Goal: Information Seeking & Learning: Learn about a topic

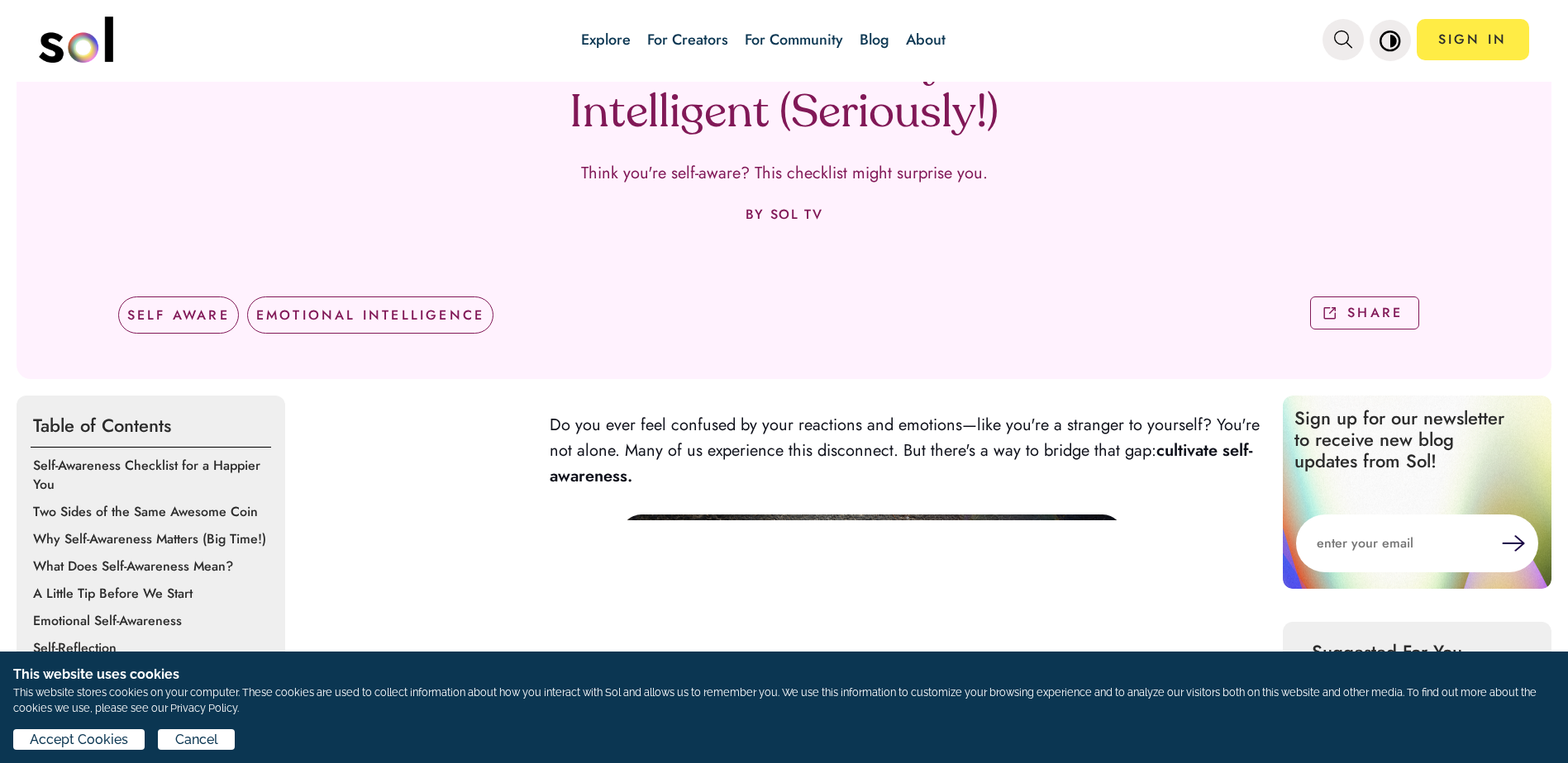
scroll to position [413, 0]
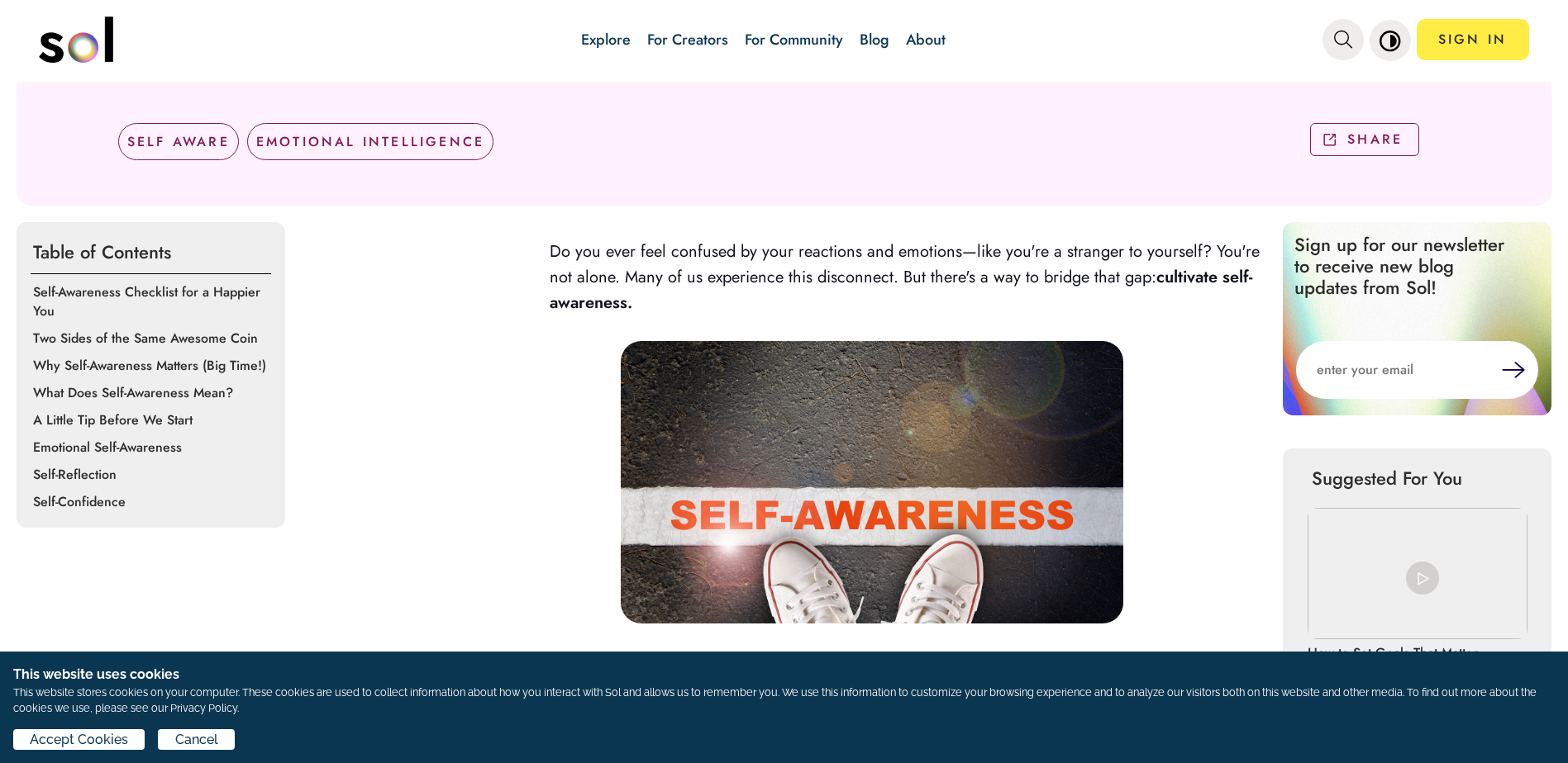
click at [549, 252] on span "Do you ever feel confused by your reactions and emotions—like you're a stranger…" at bounding box center [905, 264] width 710 height 50
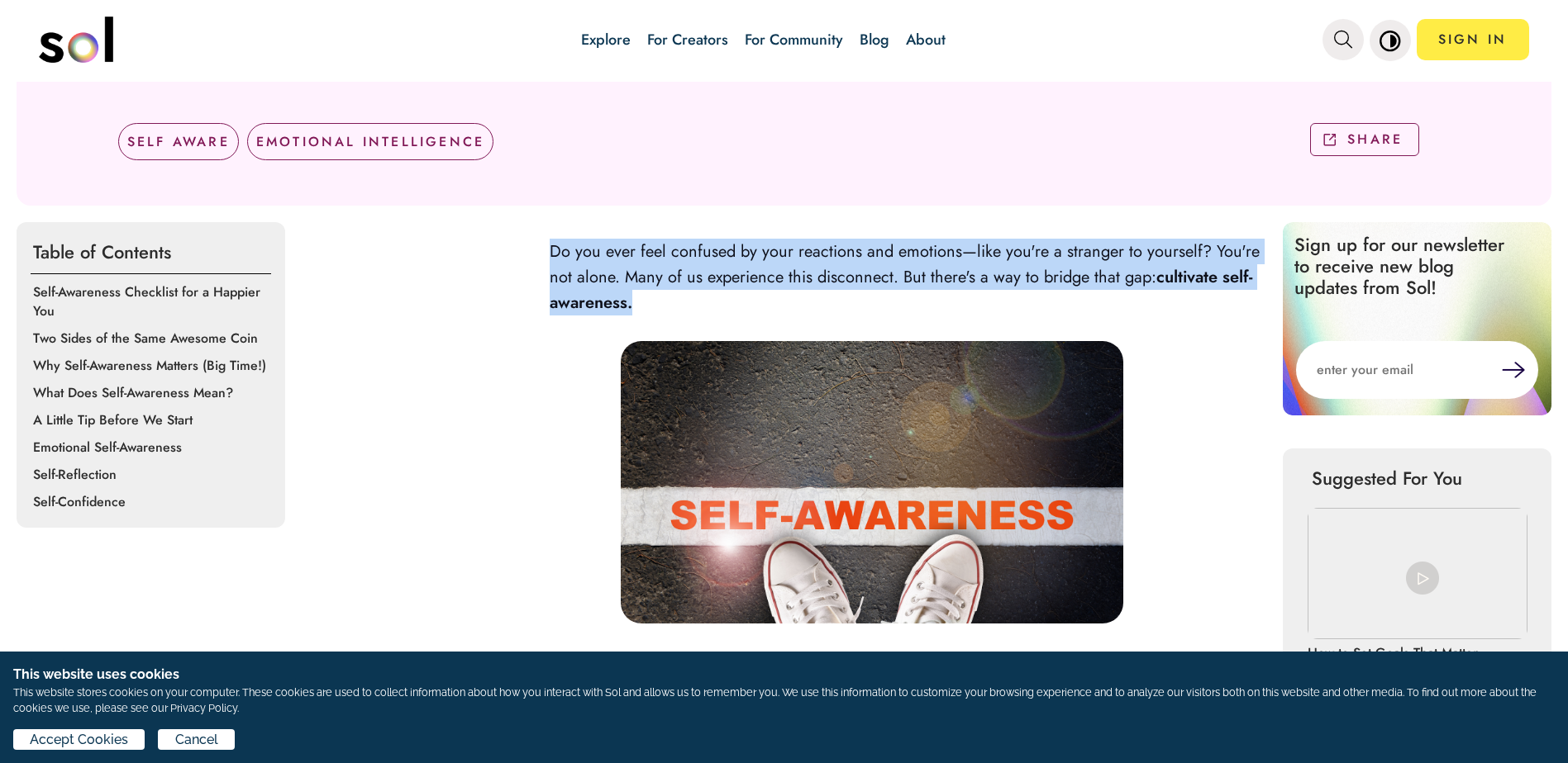
drag, startPoint x: 548, startPoint y: 249, endPoint x: 644, endPoint y: 301, distance: 109.2
click at [644, 301] on p "Do you ever feel confused by your reactions and emotions—like you're a stranger…" at bounding box center [908, 277] width 716 height 77
copy p "Do you ever feel confused by your reactions and emotions—like you're a stranger…"
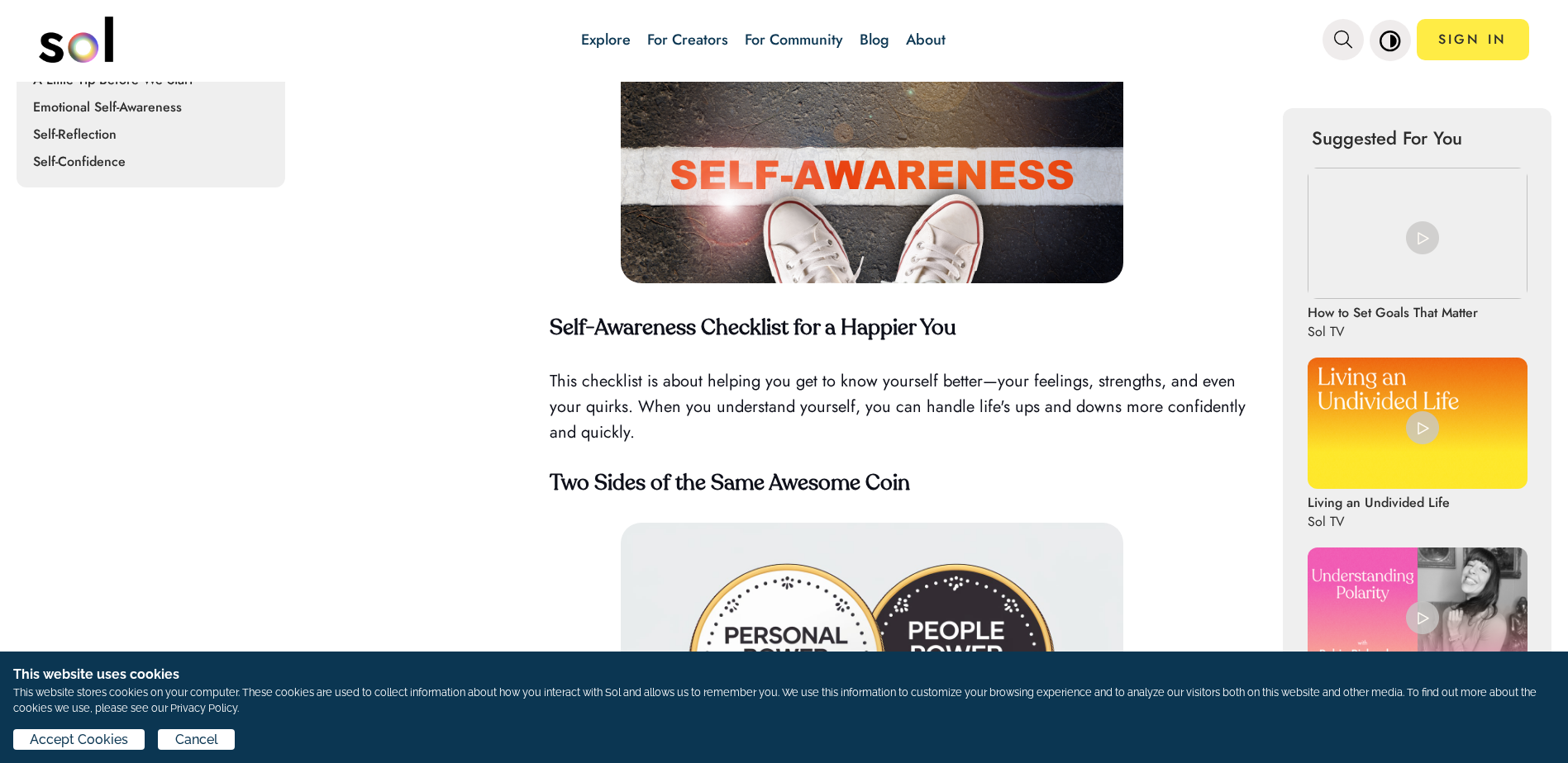
scroll to position [826, 0]
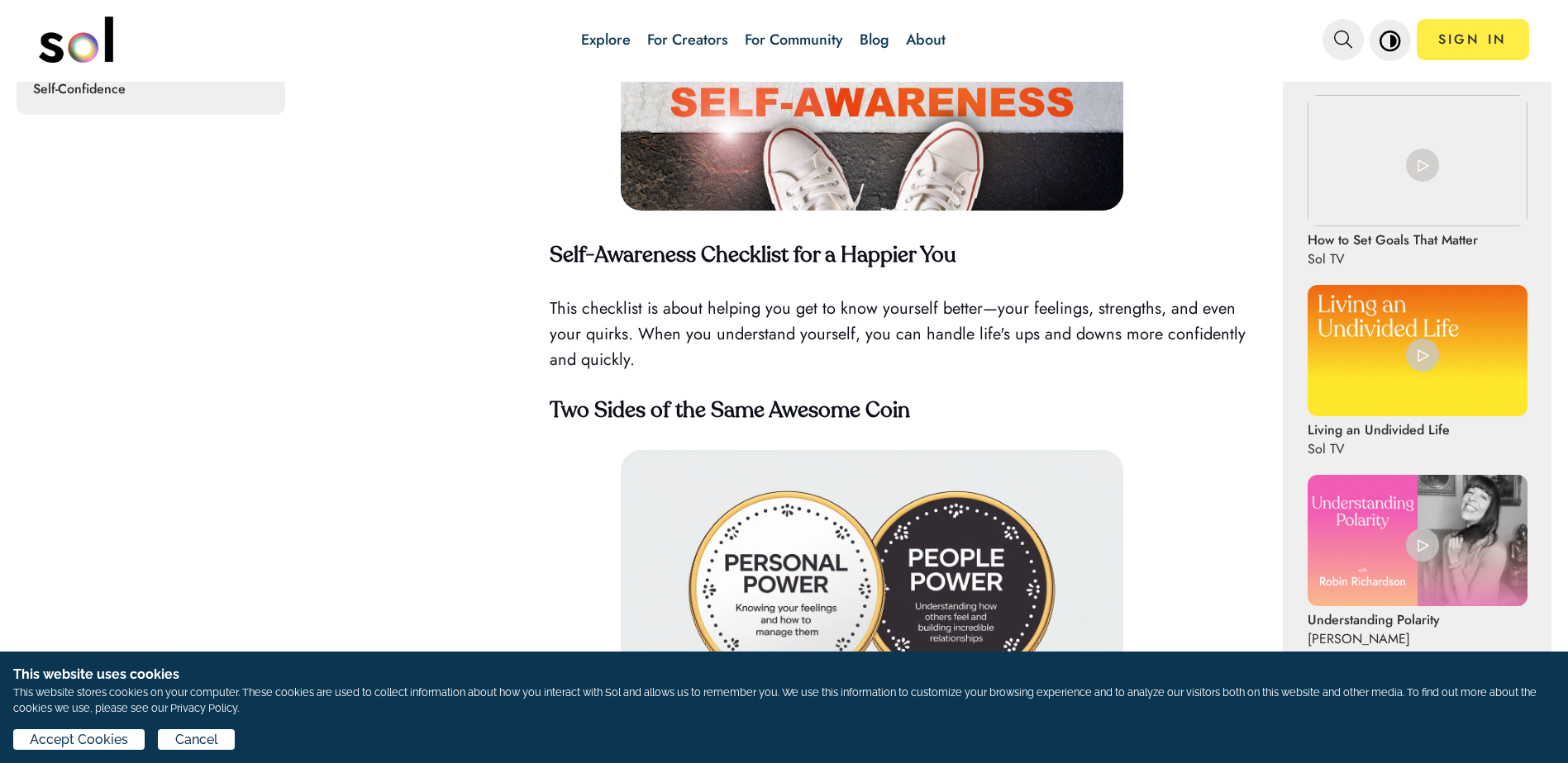
click at [549, 255] on strong "Self-Awareness Checklist for a Happier You" at bounding box center [753, 256] width 406 height 22
click at [551, 253] on strong "Self-Awareness Checklist for a Happier You" at bounding box center [753, 256] width 406 height 22
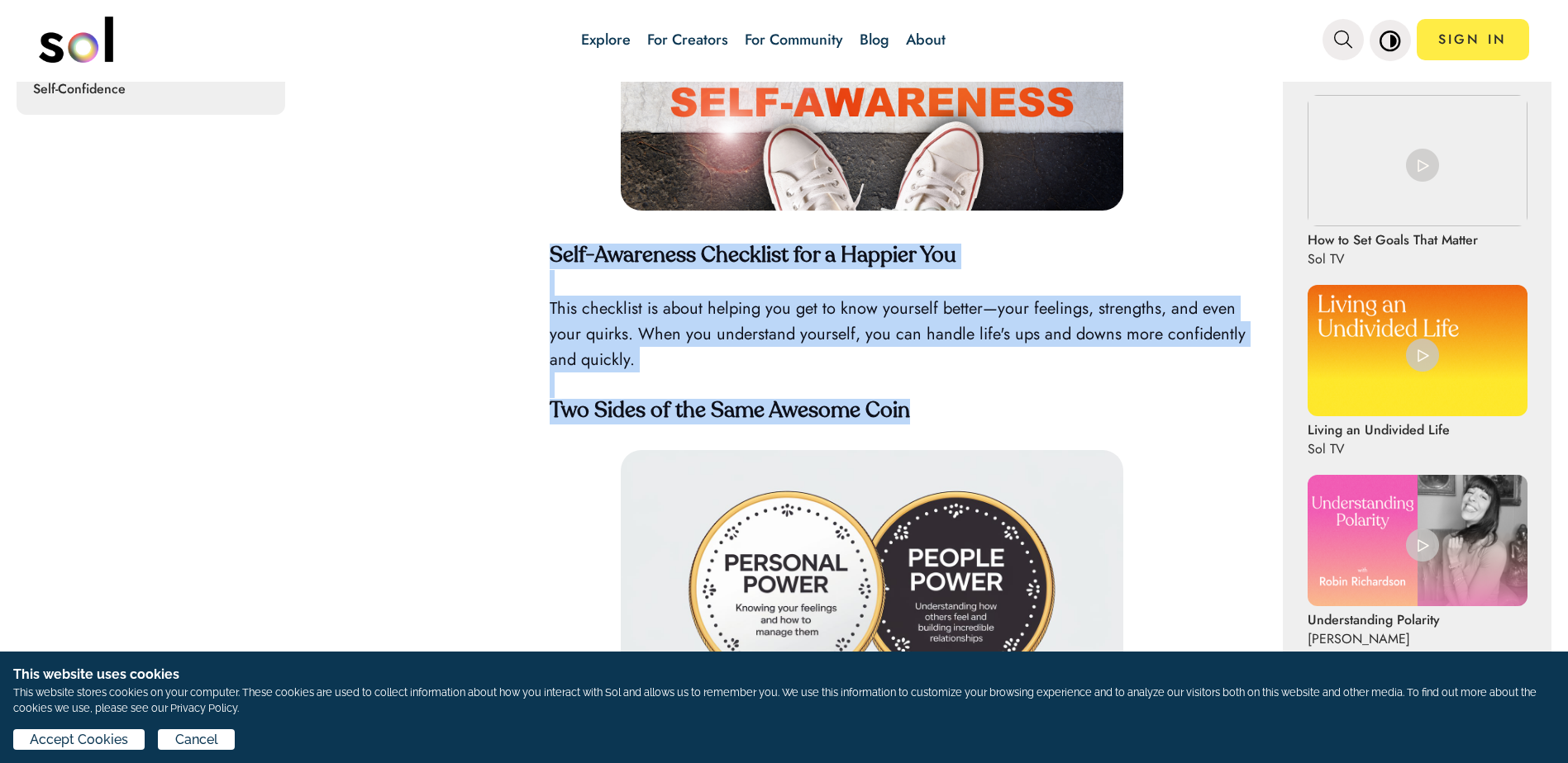
drag, startPoint x: 563, startPoint y: 258, endPoint x: 918, endPoint y: 412, distance: 387.0
copy div "Self-Awareness Checklist for a Happier You This checklist is about helping you …"
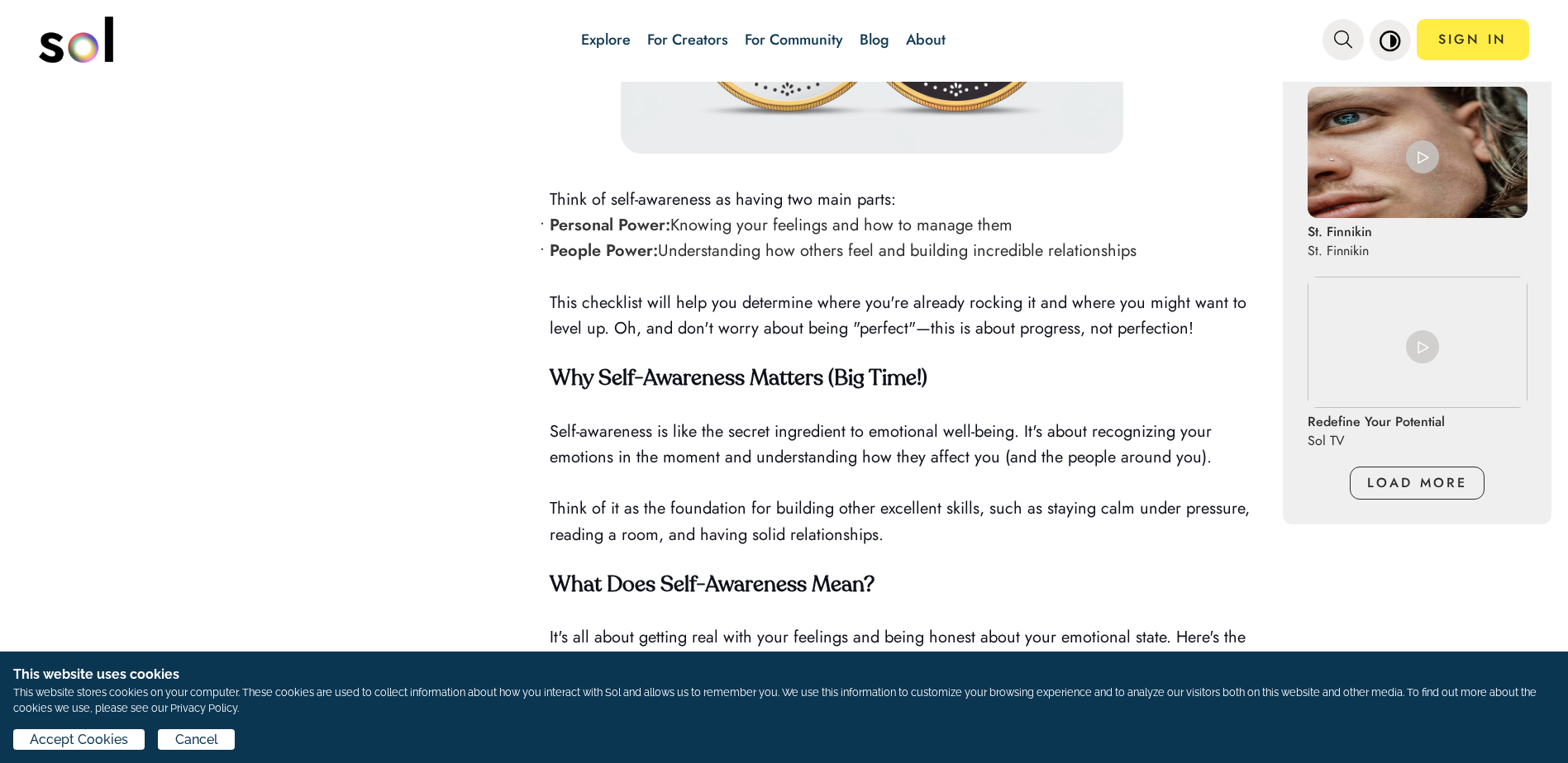
scroll to position [1487, 0]
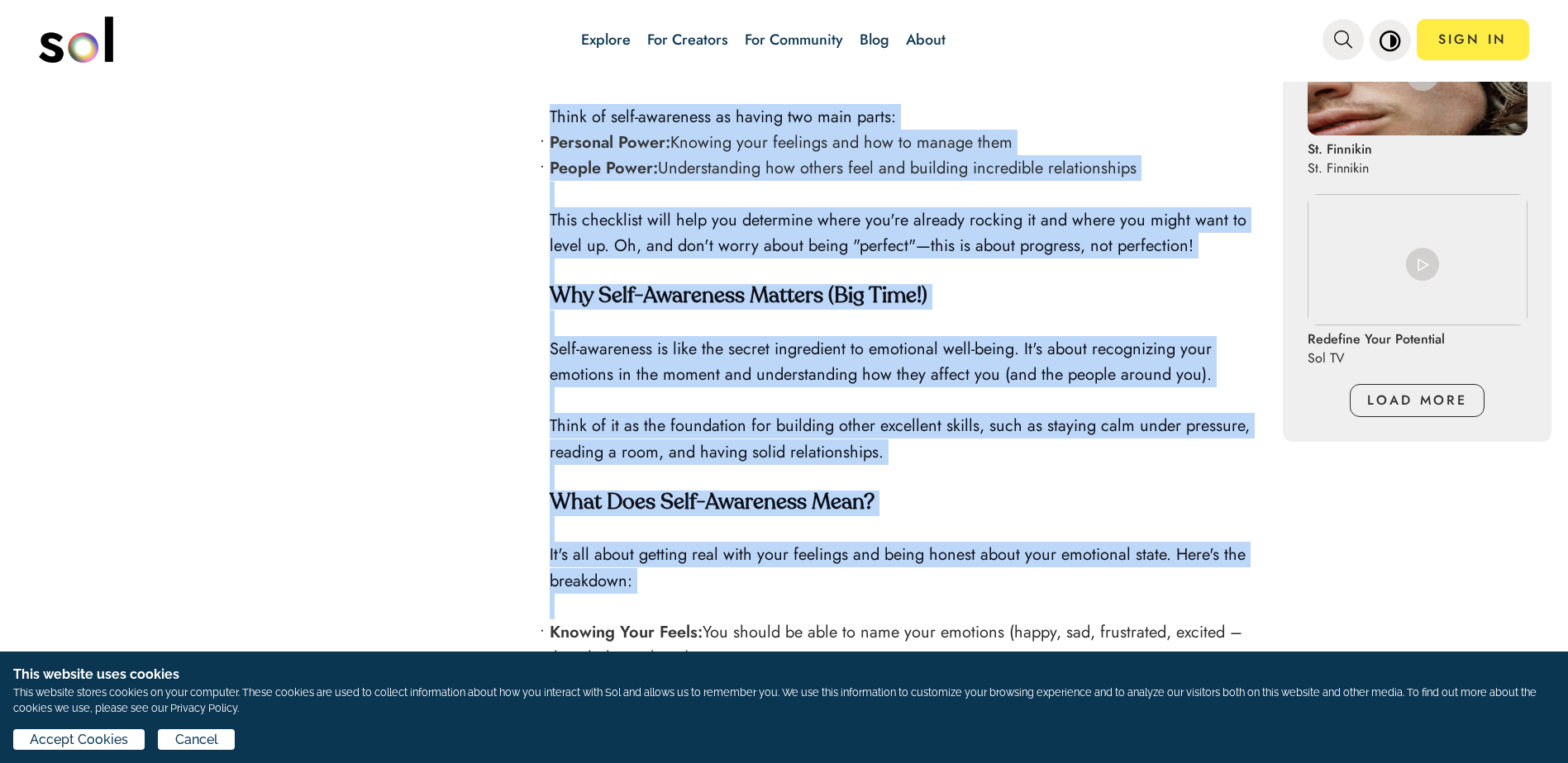
drag, startPoint x: 546, startPoint y: 109, endPoint x: 826, endPoint y: 592, distance: 558.3
copy div "Think of self-awareness as having two main parts: Personal Power: Knowing your …"
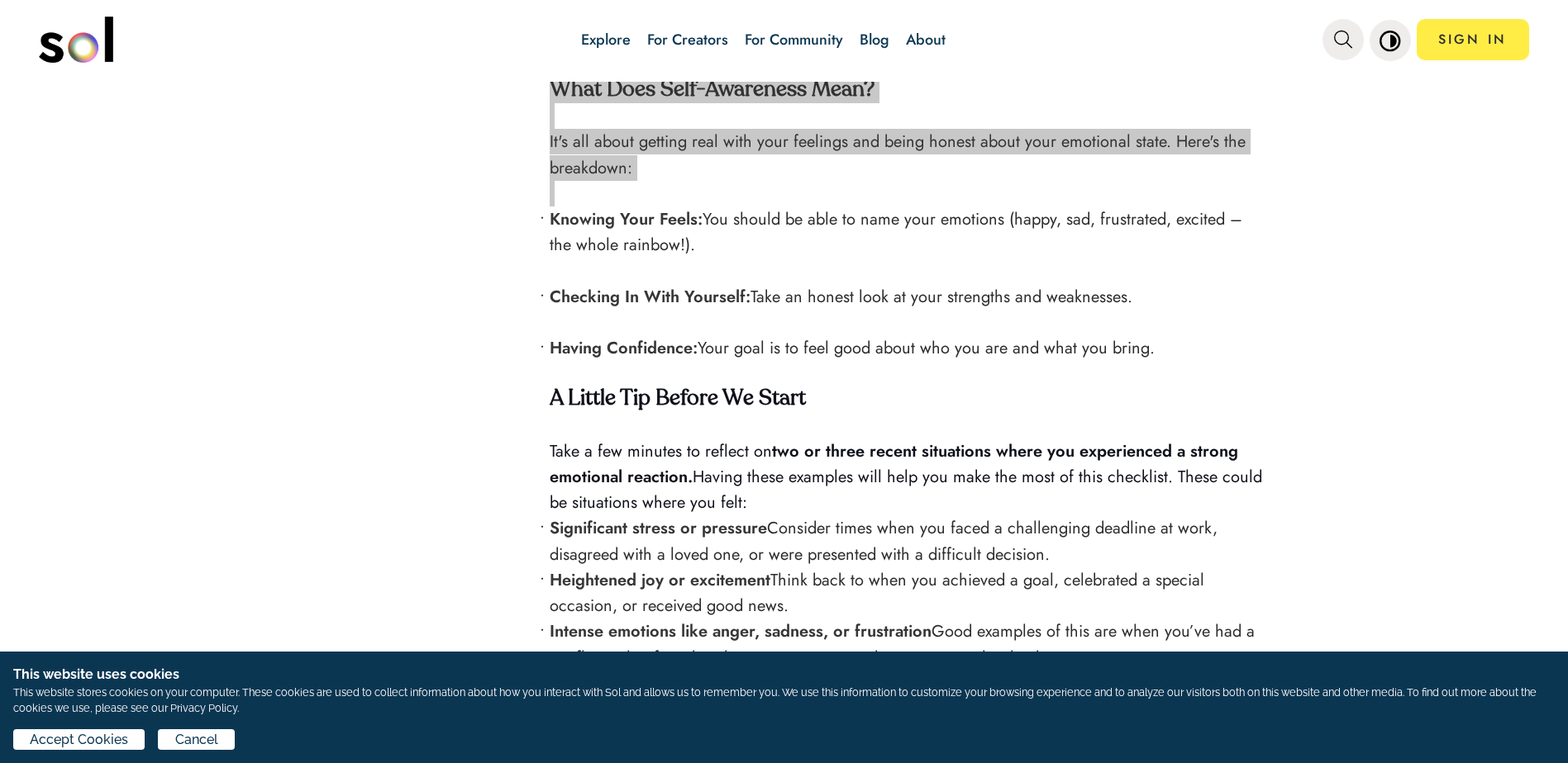
scroll to position [1983, 0]
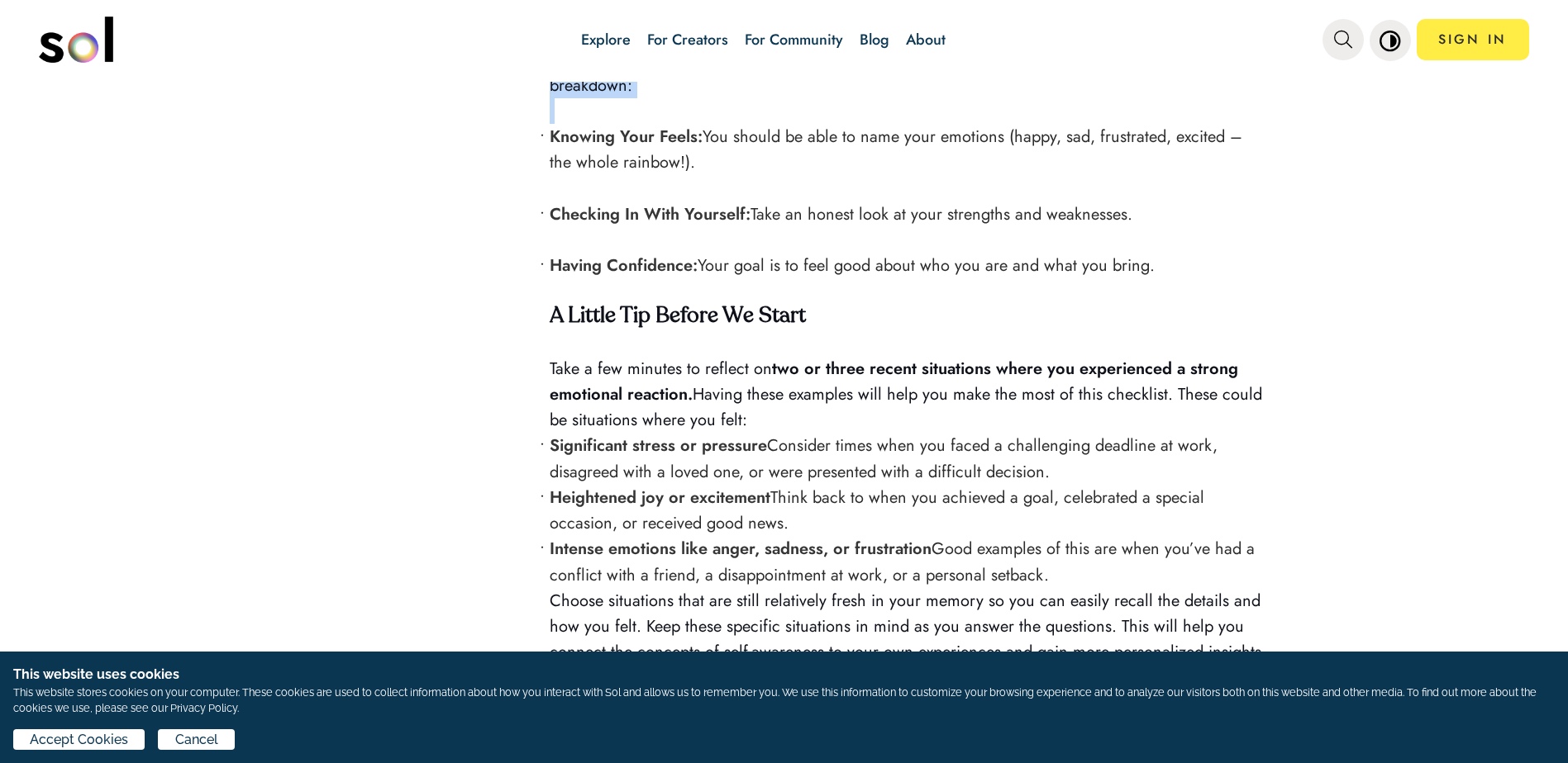
click at [549, 104] on p at bounding box center [908, 111] width 716 height 25
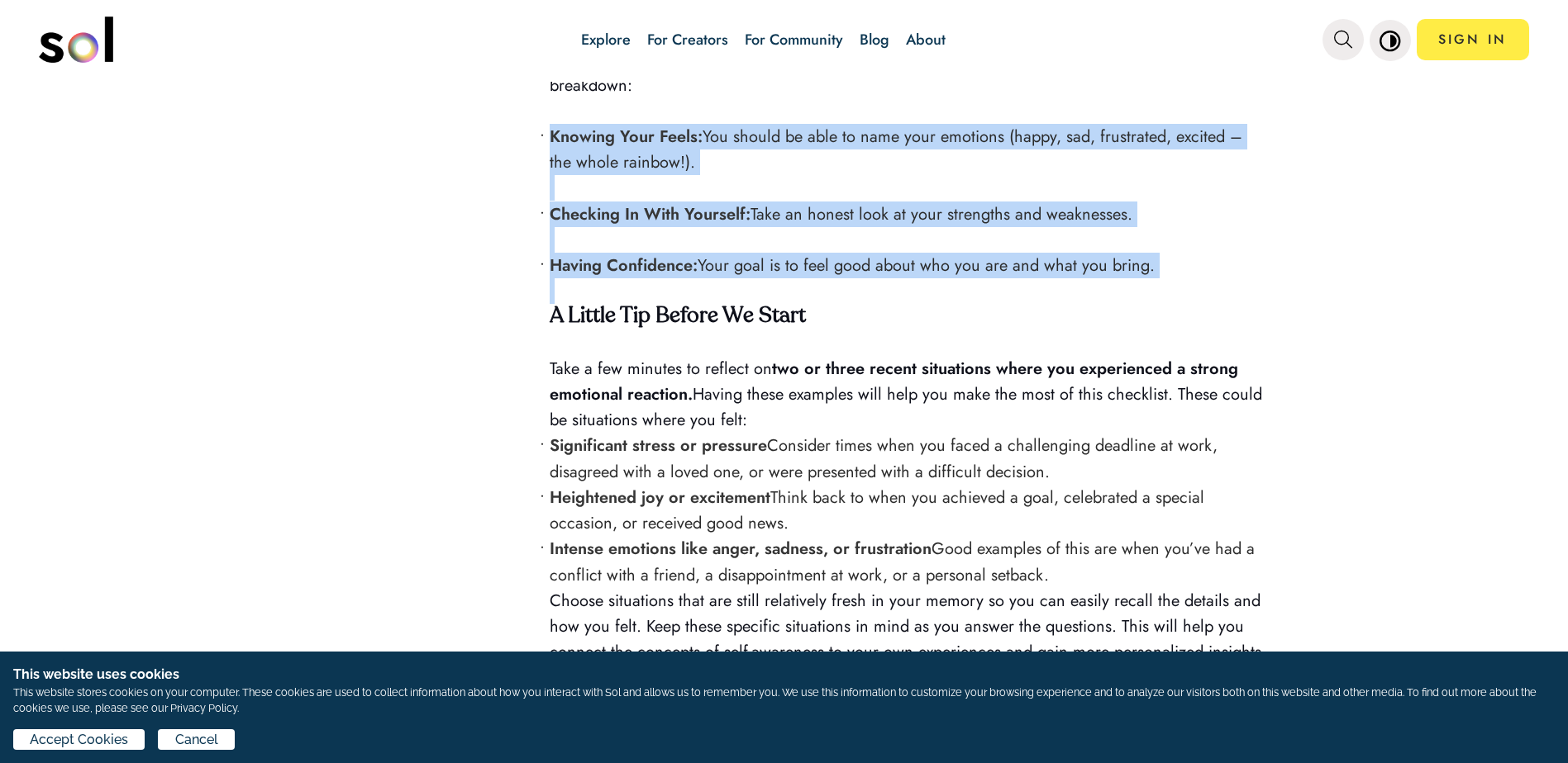
drag, startPoint x: 547, startPoint y: 129, endPoint x: 1213, endPoint y: 273, distance: 681.4
click at [1213, 273] on div "Do you ever feel confused by your reactions and emotions—like you're a stranger…" at bounding box center [908, 669] width 716 height 4000
copy div "Knowing Your Feels: You should be able to name your emotions (happy, sad, frust…"
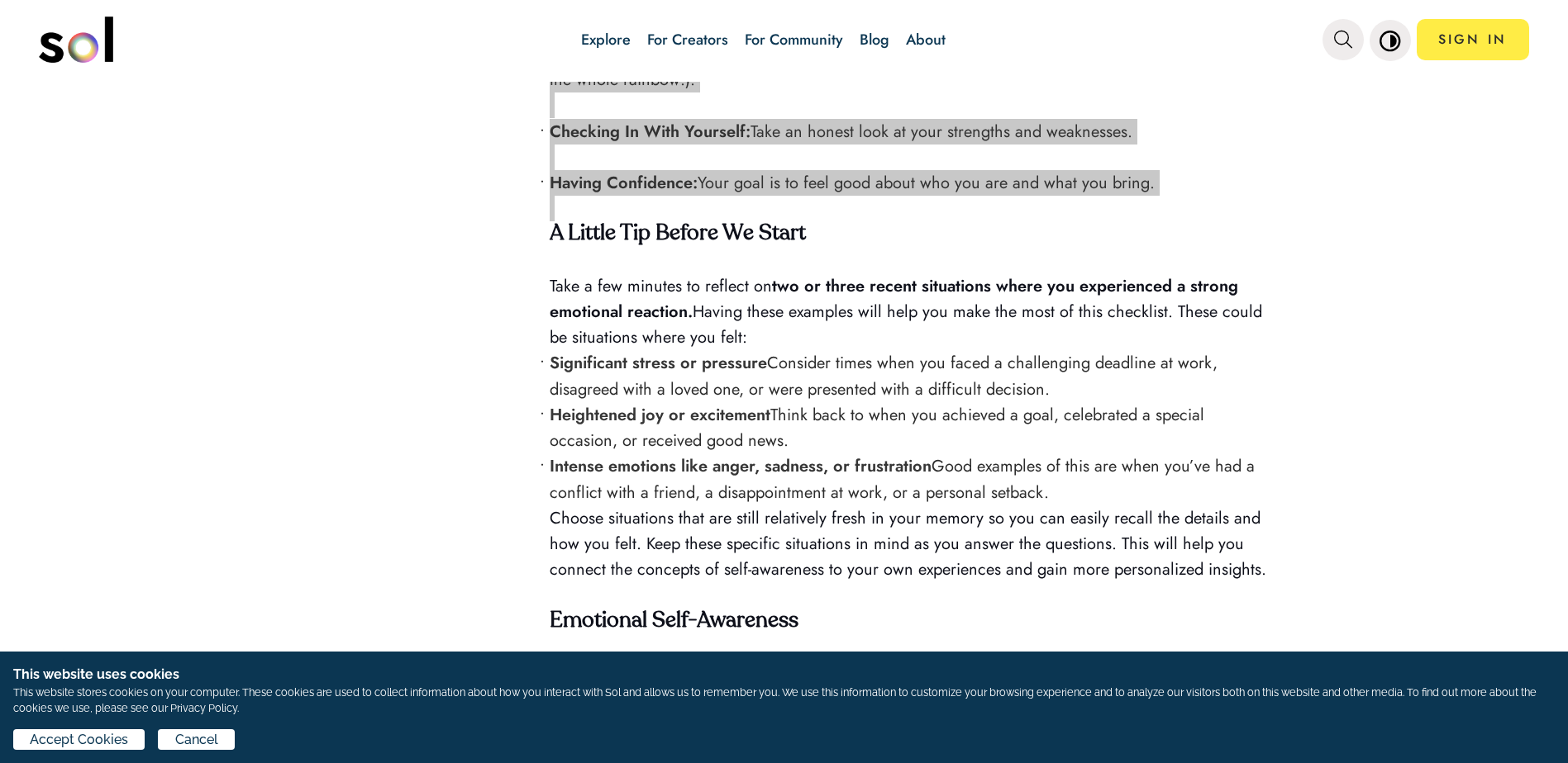
scroll to position [2148, 0]
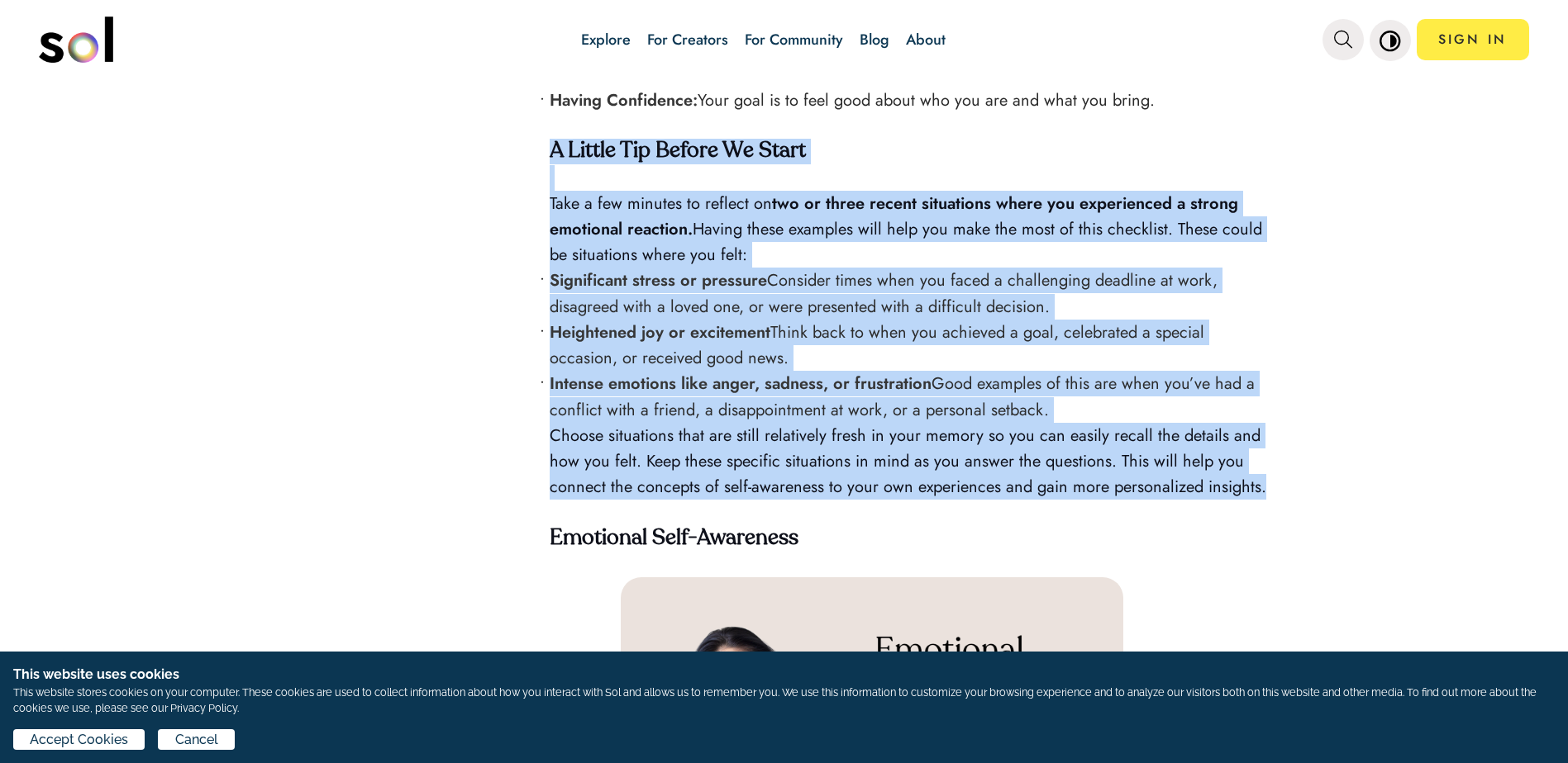
drag, startPoint x: 548, startPoint y: 146, endPoint x: 630, endPoint y: 500, distance: 363.4
click at [630, 500] on div "Do you ever feel confused by your reactions and emotions—like you're a stranger…" at bounding box center [908, 503] width 716 height 4000
copy div "L Ipsumd Sit Ametco Ad Elits Doei t inc utlabor et dolorem al eni ad minim veni…"
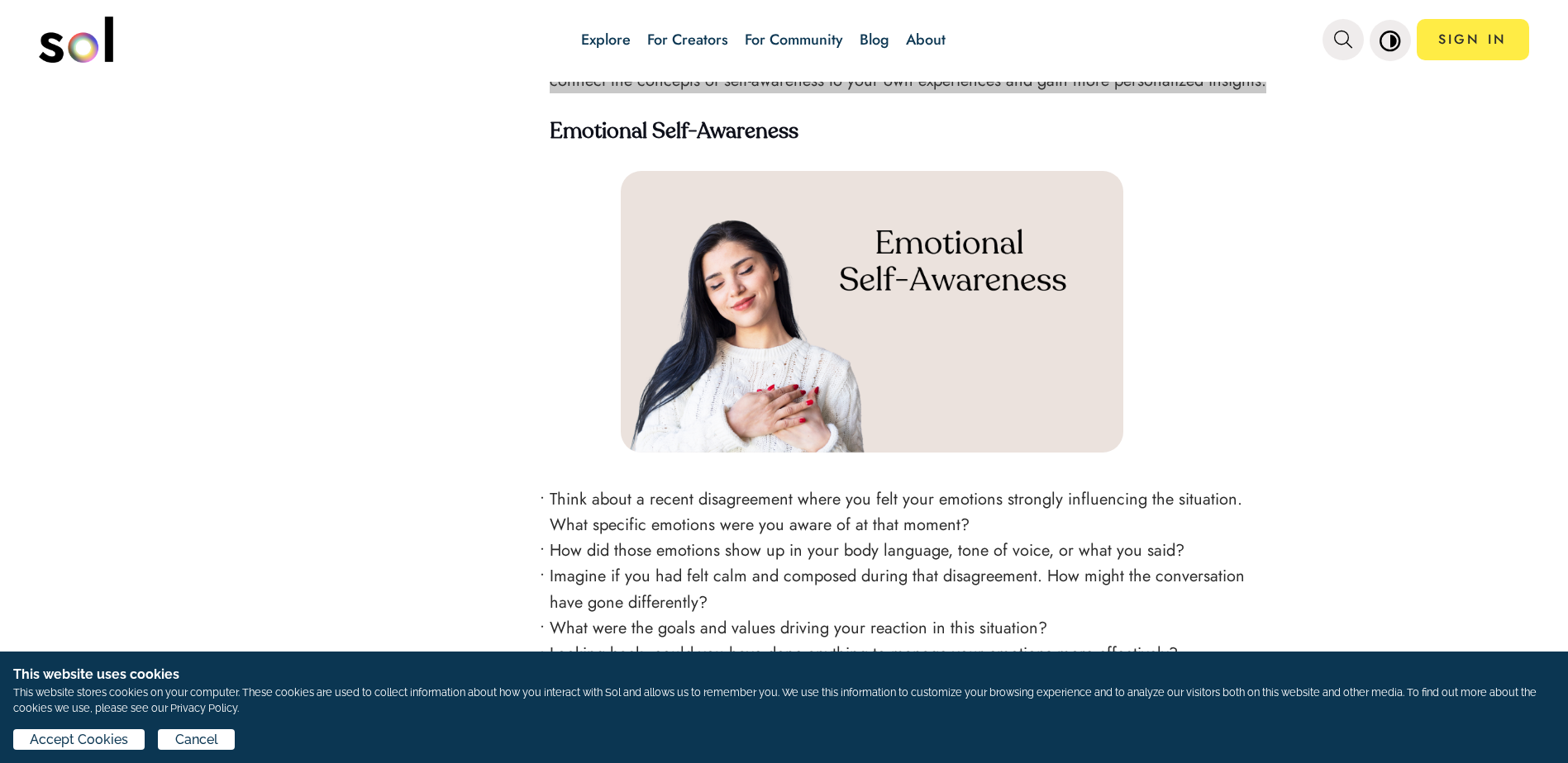
scroll to position [2562, 0]
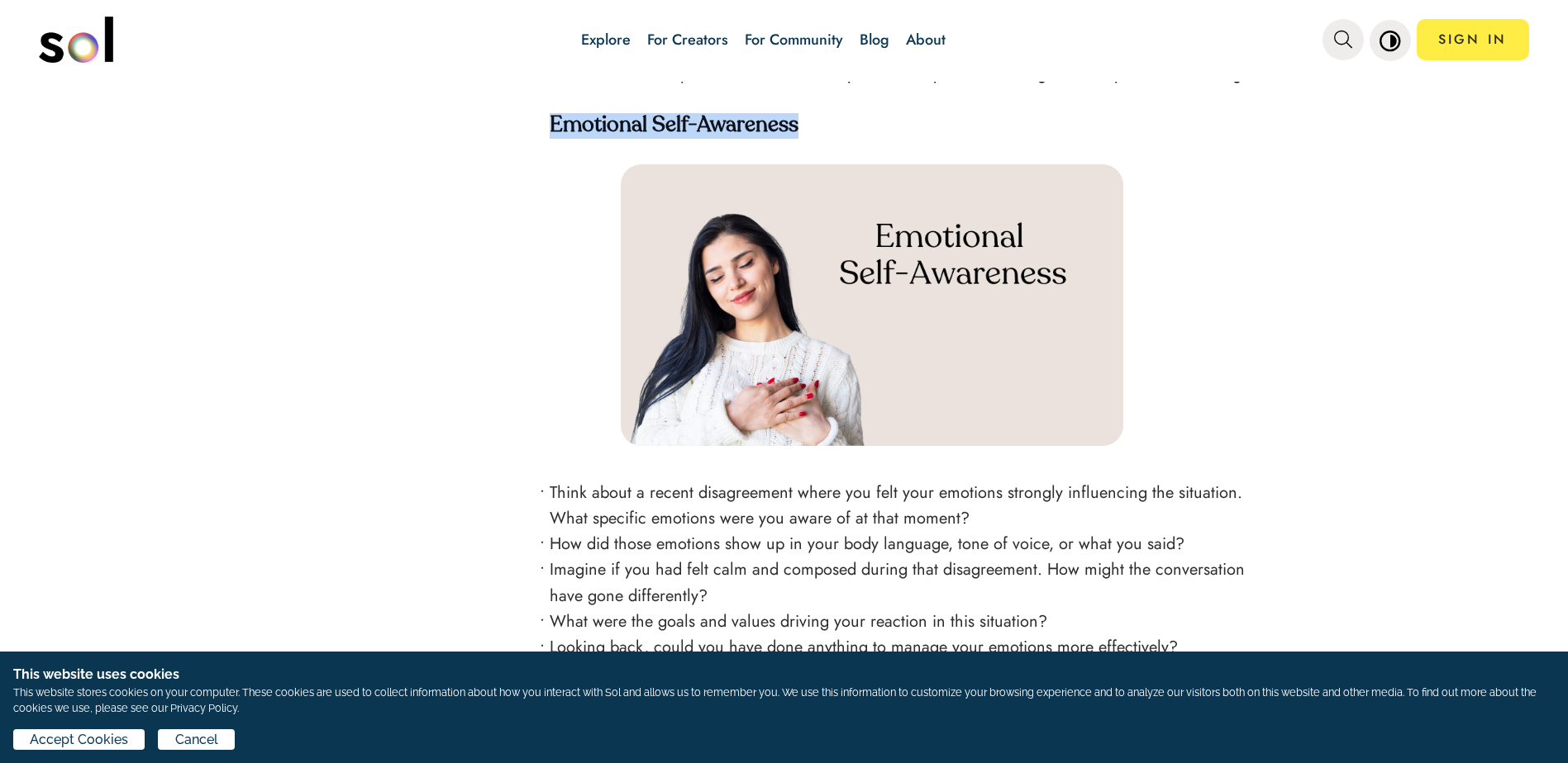
drag, startPoint x: 549, startPoint y: 147, endPoint x: 871, endPoint y: 144, distance: 322.0
click at [871, 139] on h4 "Emotional Self-Awareness" at bounding box center [908, 126] width 716 height 25
copy strong "Emotional Self-Awareness"
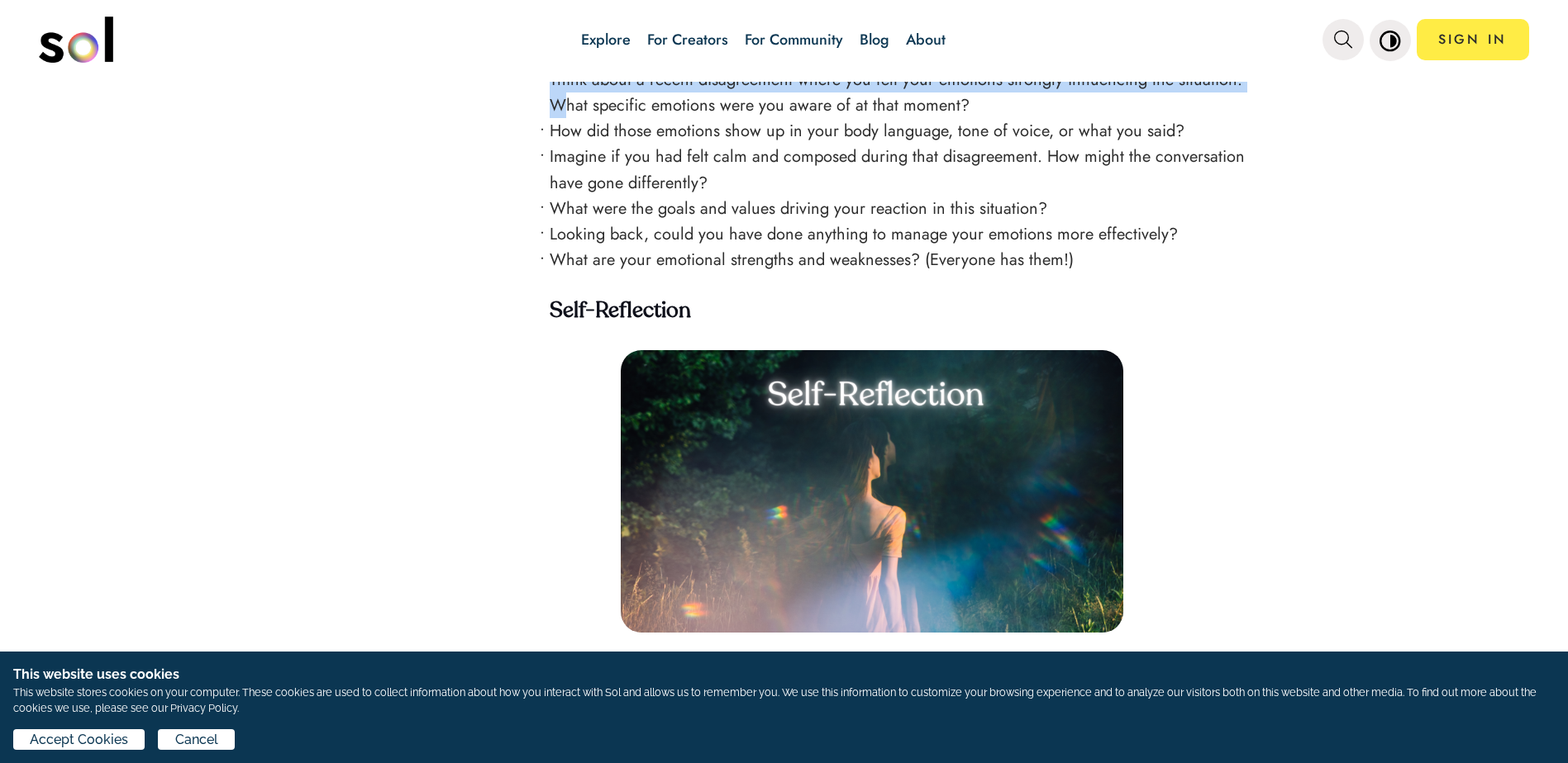
scroll to position [2974, 0]
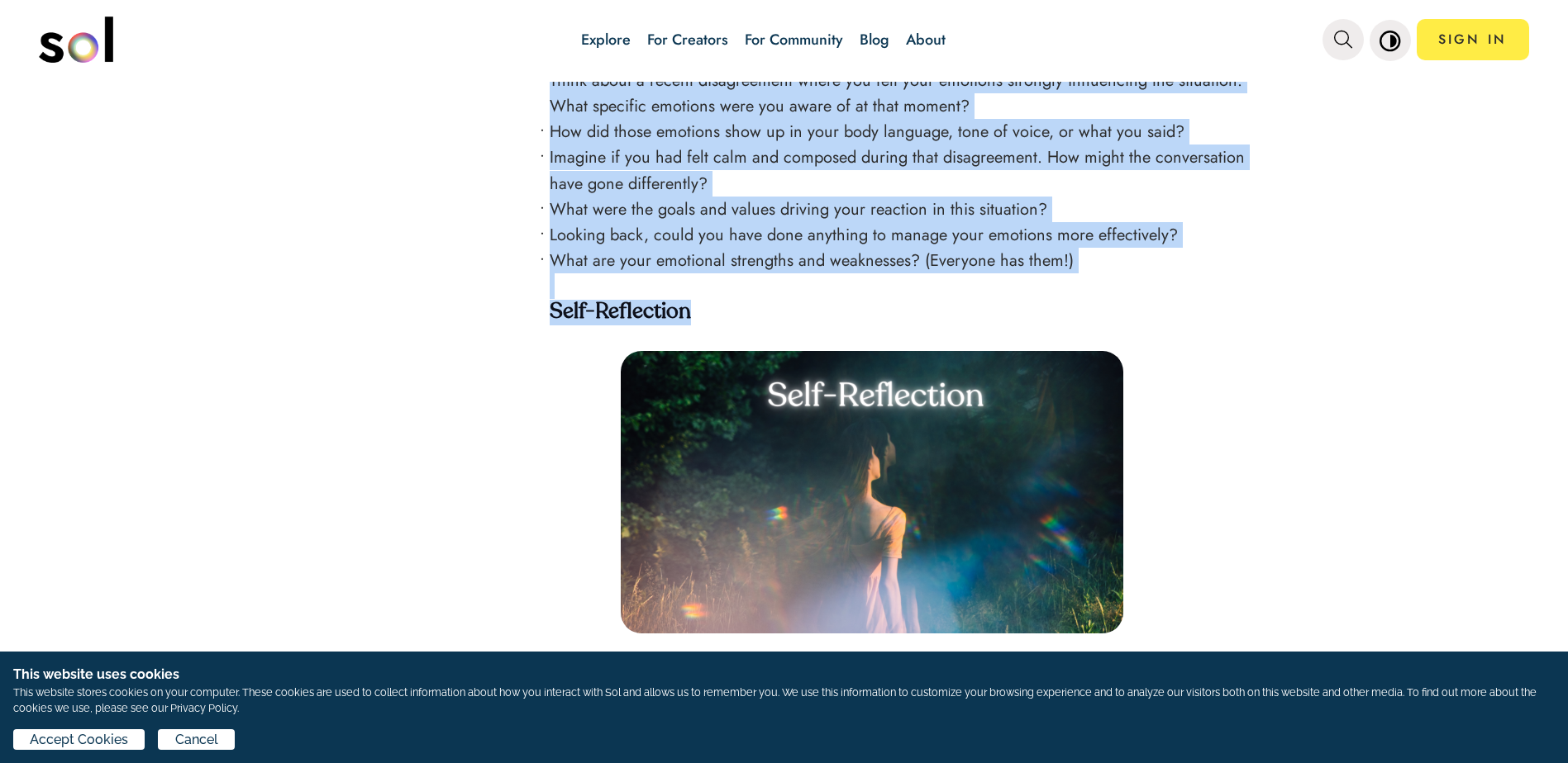
drag, startPoint x: 546, startPoint y: 95, endPoint x: 706, endPoint y: 321, distance: 276.9
copy div "Think about a recent disagreement where you felt your emotions strongly influen…"
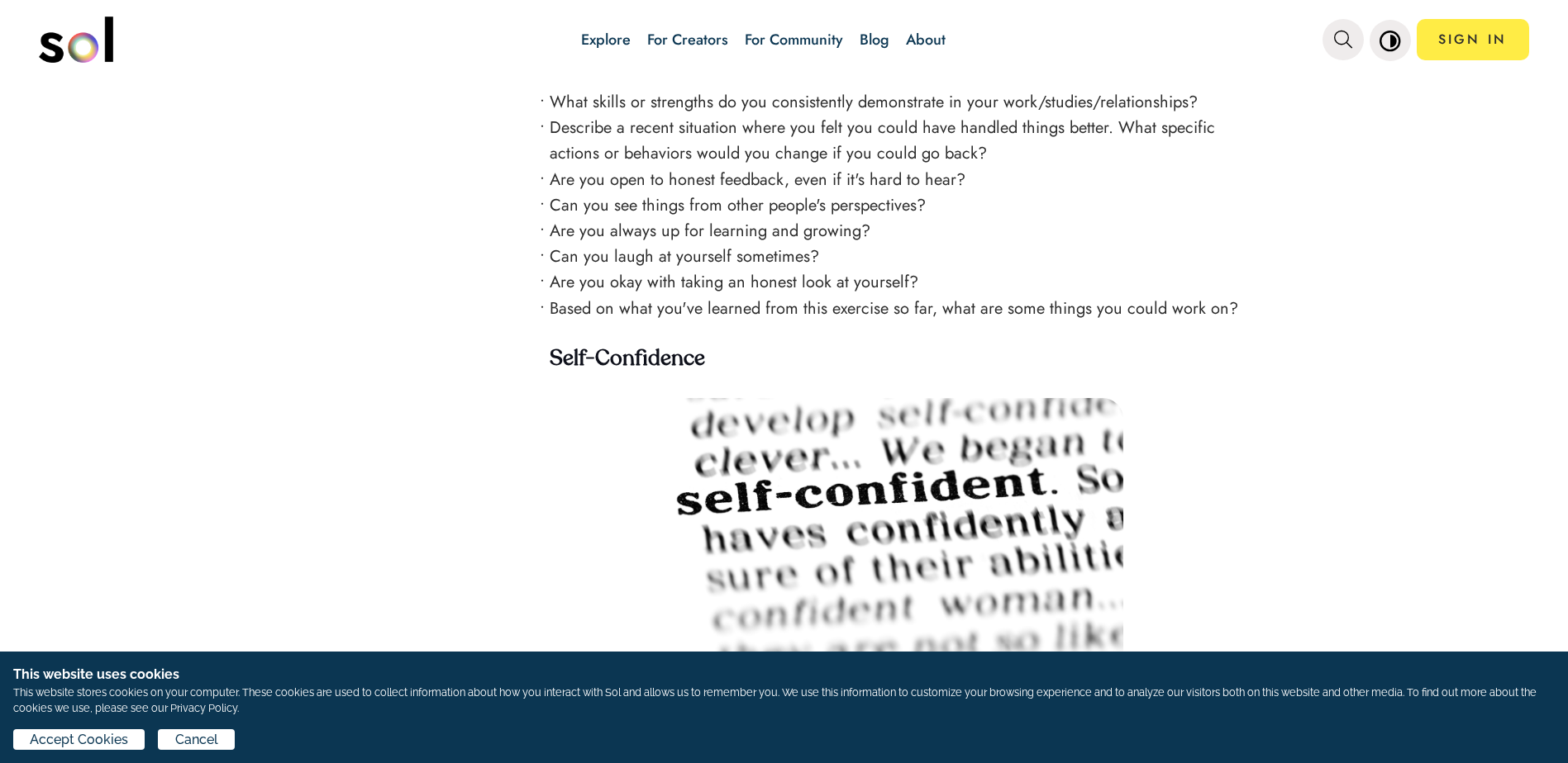
scroll to position [3552, 0]
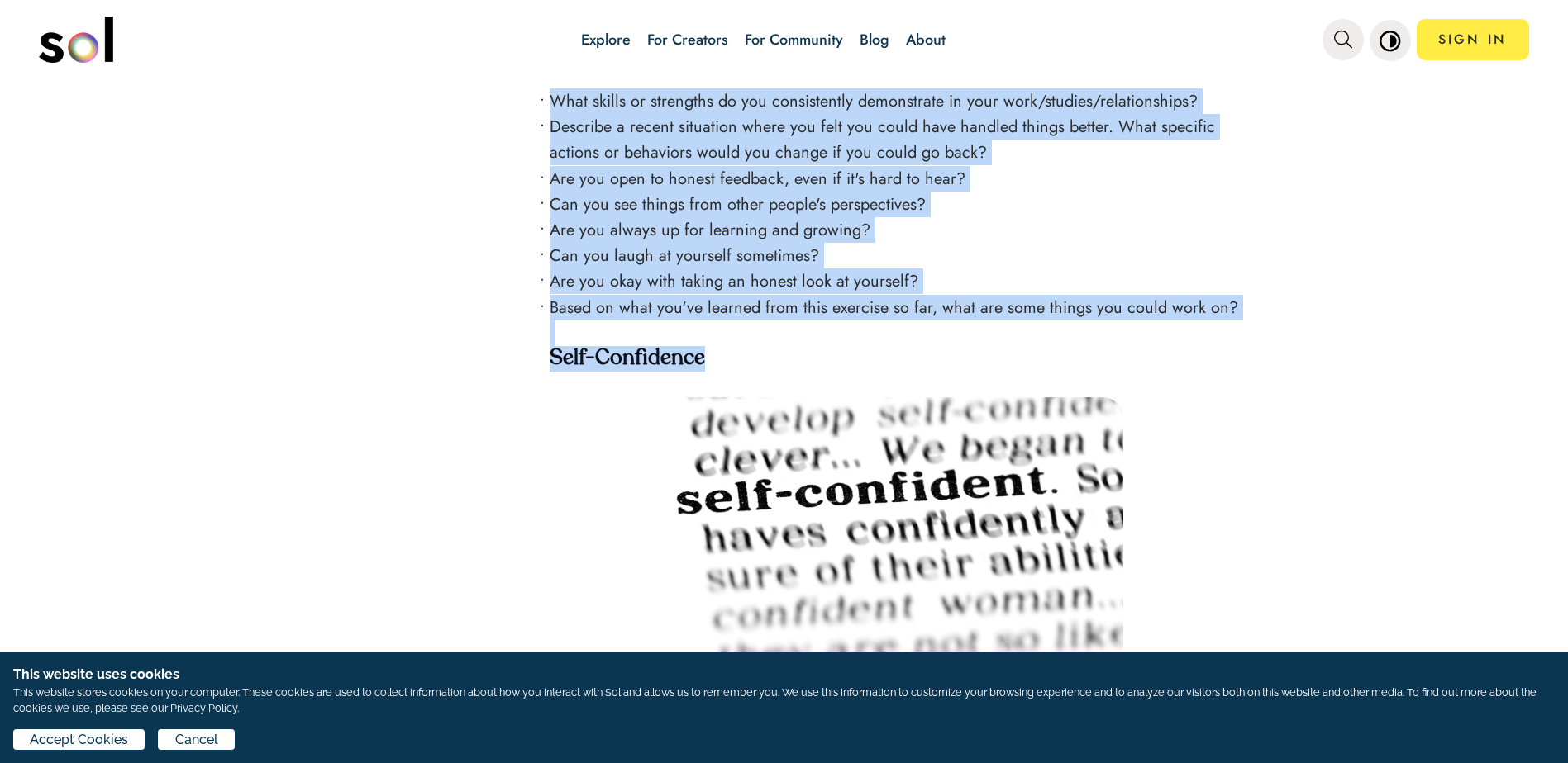
drag, startPoint x: 549, startPoint y: 115, endPoint x: 703, endPoint y: 367, distance: 295.3
copy div "What skills or strengths do you consistently demonstrate in your work/studies/r…"
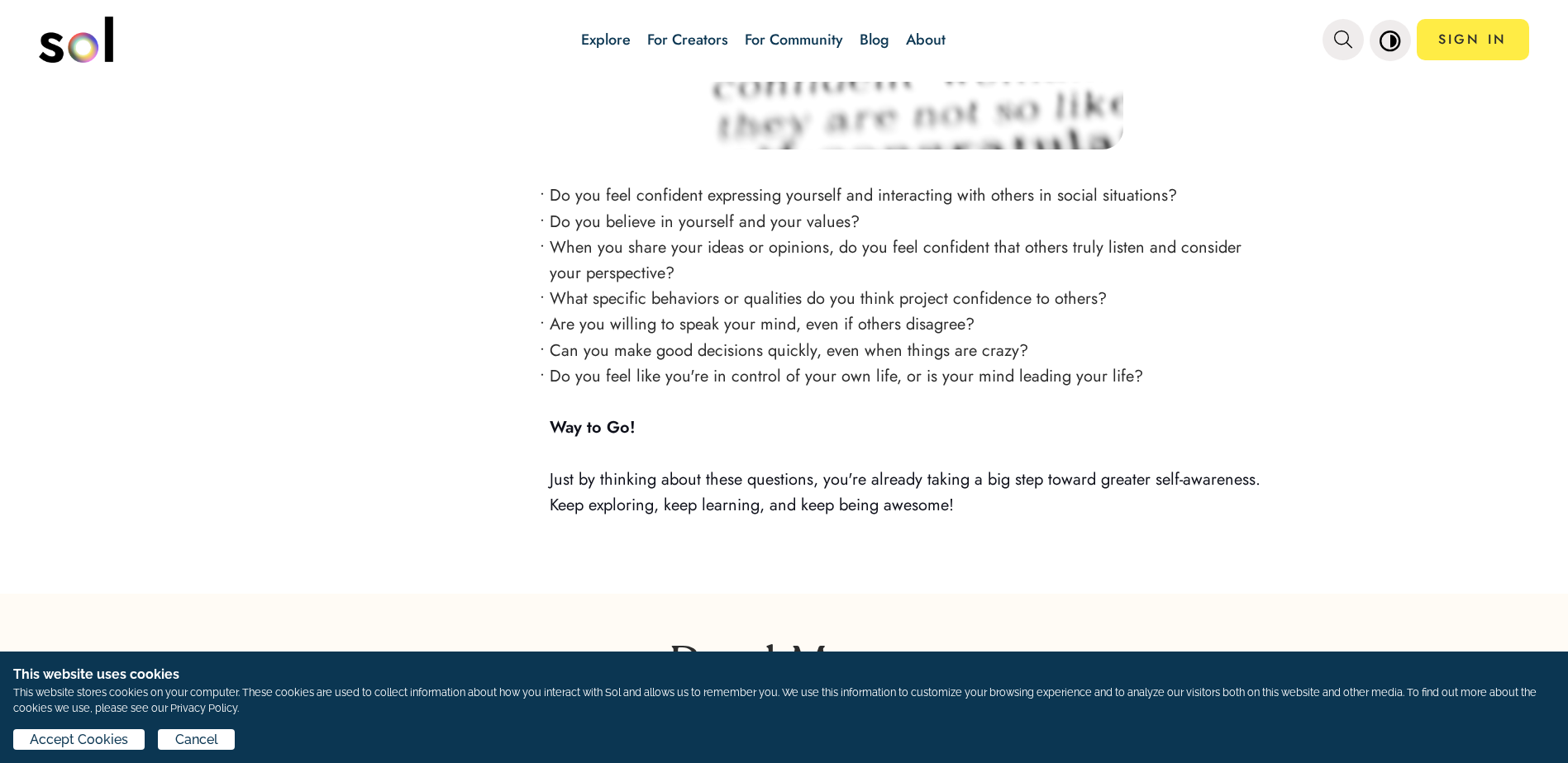
scroll to position [4130, 0]
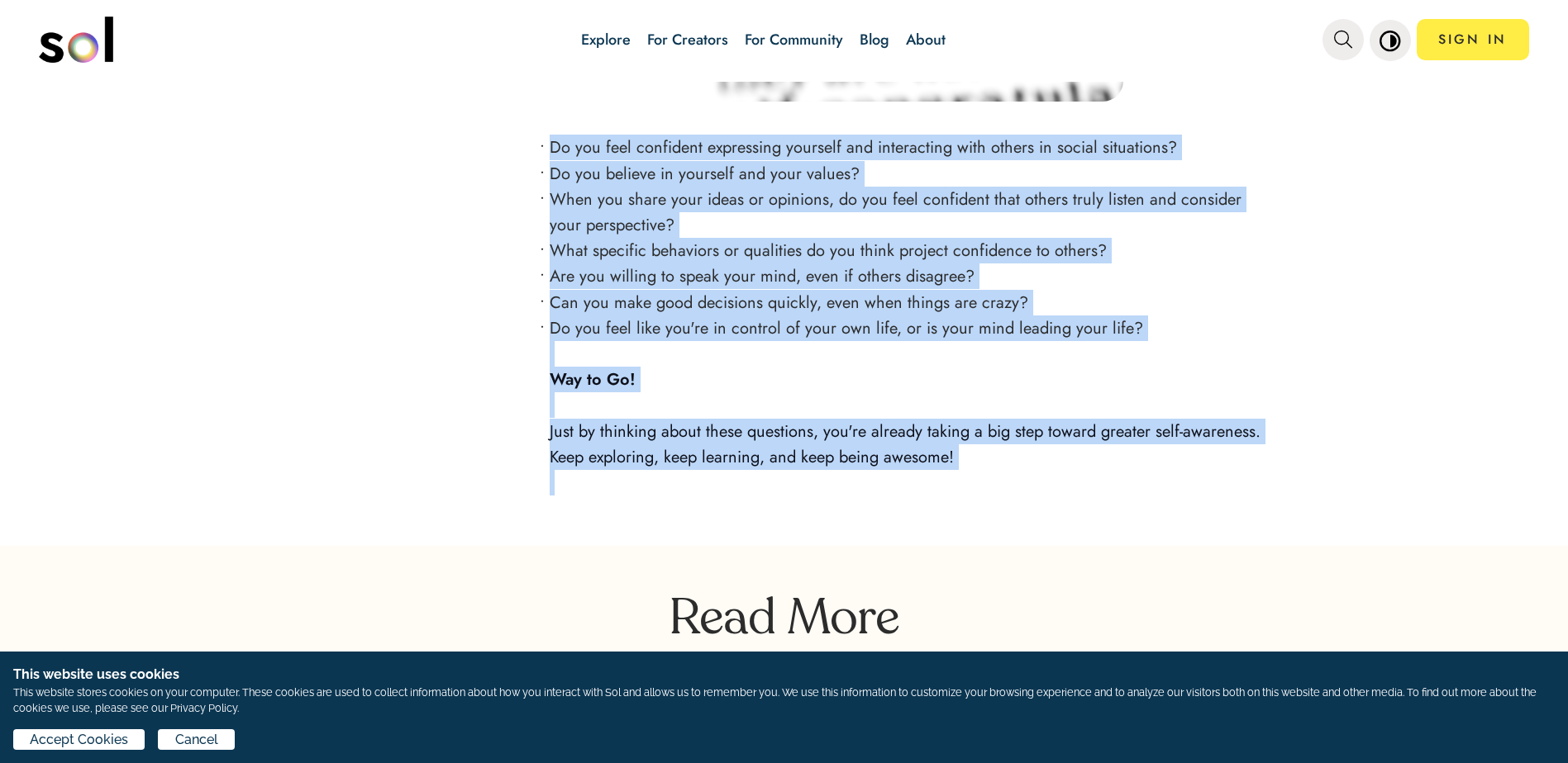
drag, startPoint x: 547, startPoint y: 154, endPoint x: 974, endPoint y: 483, distance: 539.0
copy div "Do you feel confident expressing yourself and interacting with others in social…"
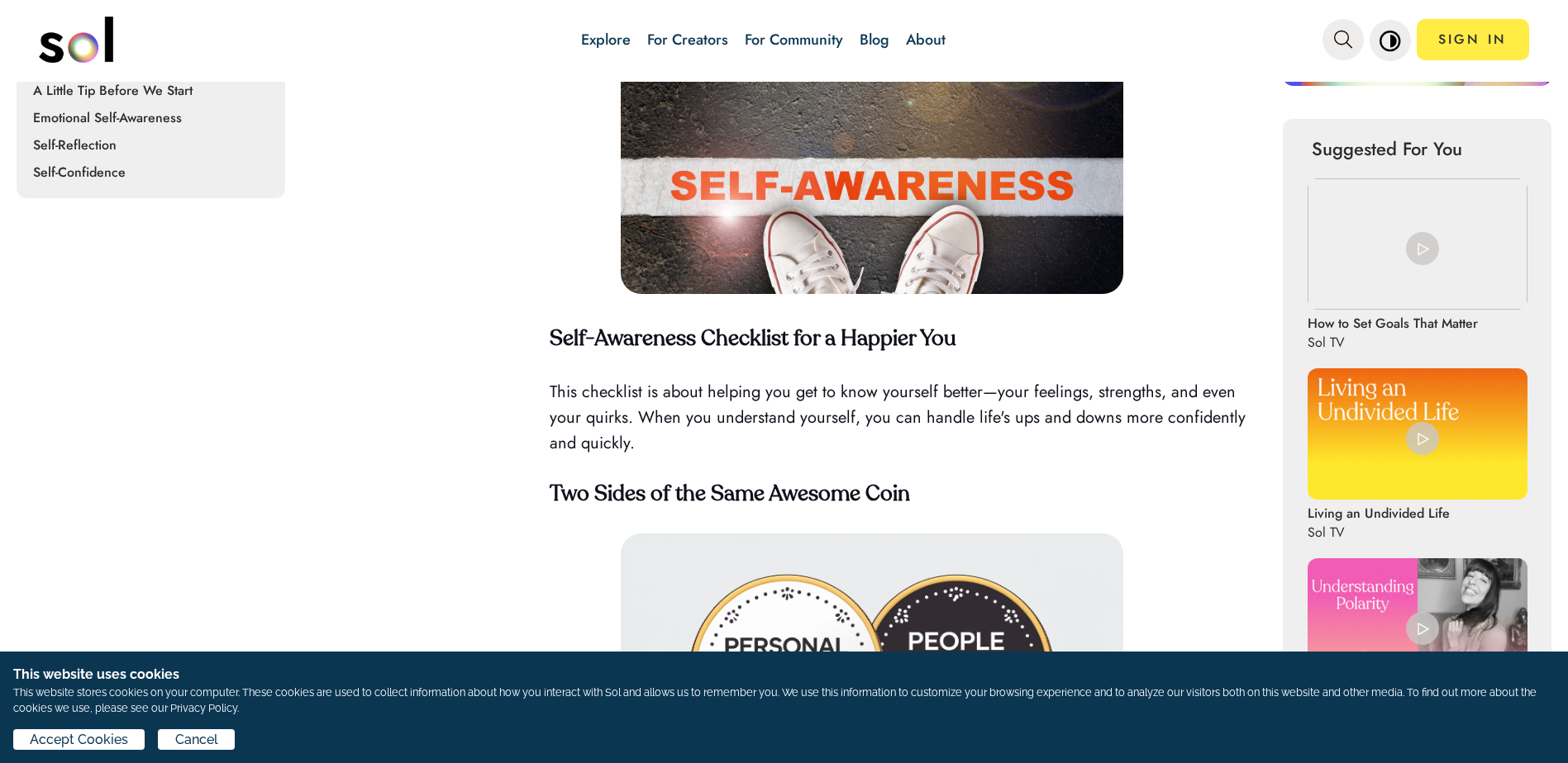
scroll to position [165, 0]
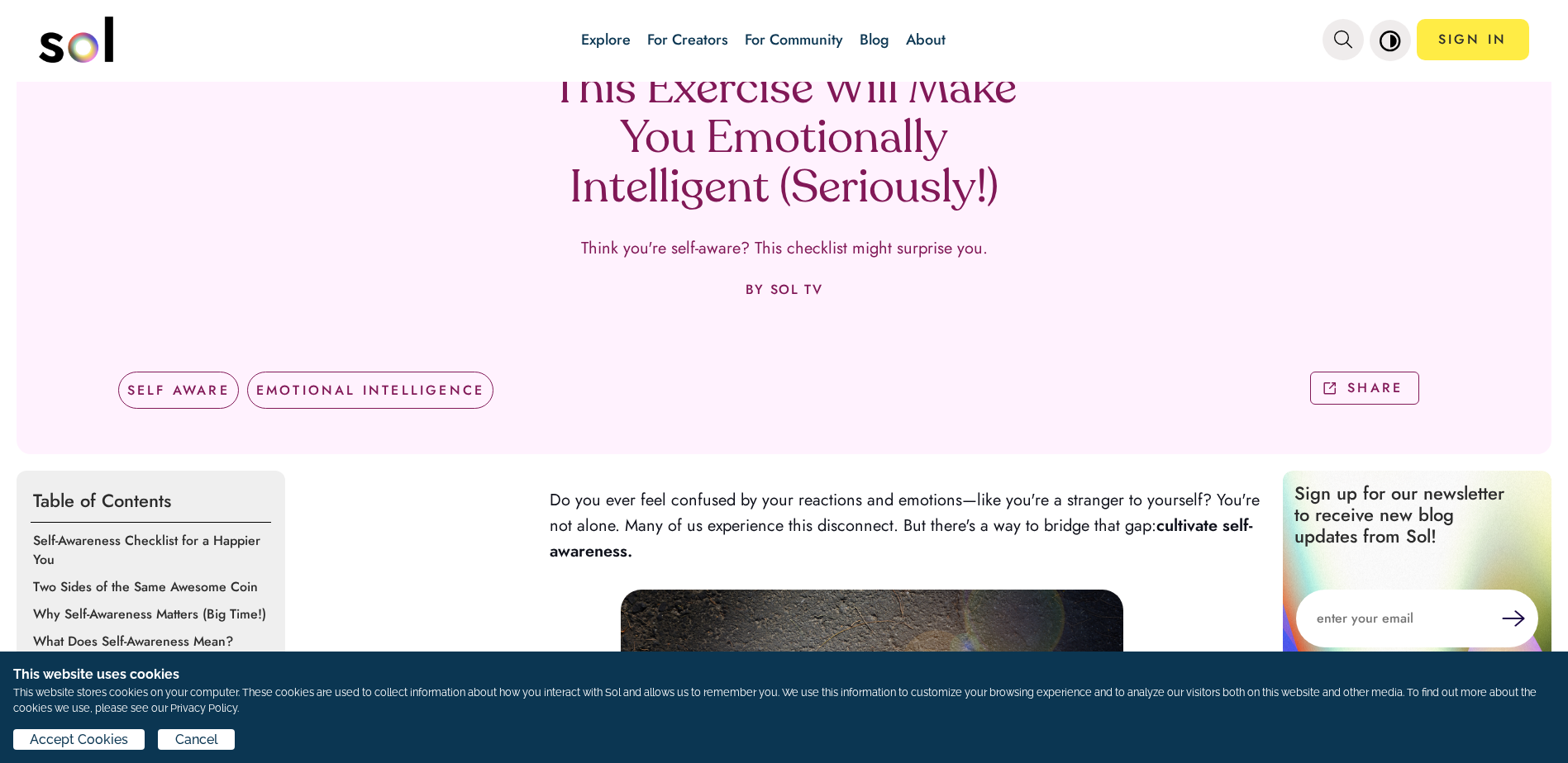
click at [353, 390] on div "EMOTIONAL INTELLIGENCE" at bounding box center [370, 390] width 246 height 37
click at [377, 386] on div "EMOTIONAL INTELLIGENCE" at bounding box center [370, 390] width 246 height 37
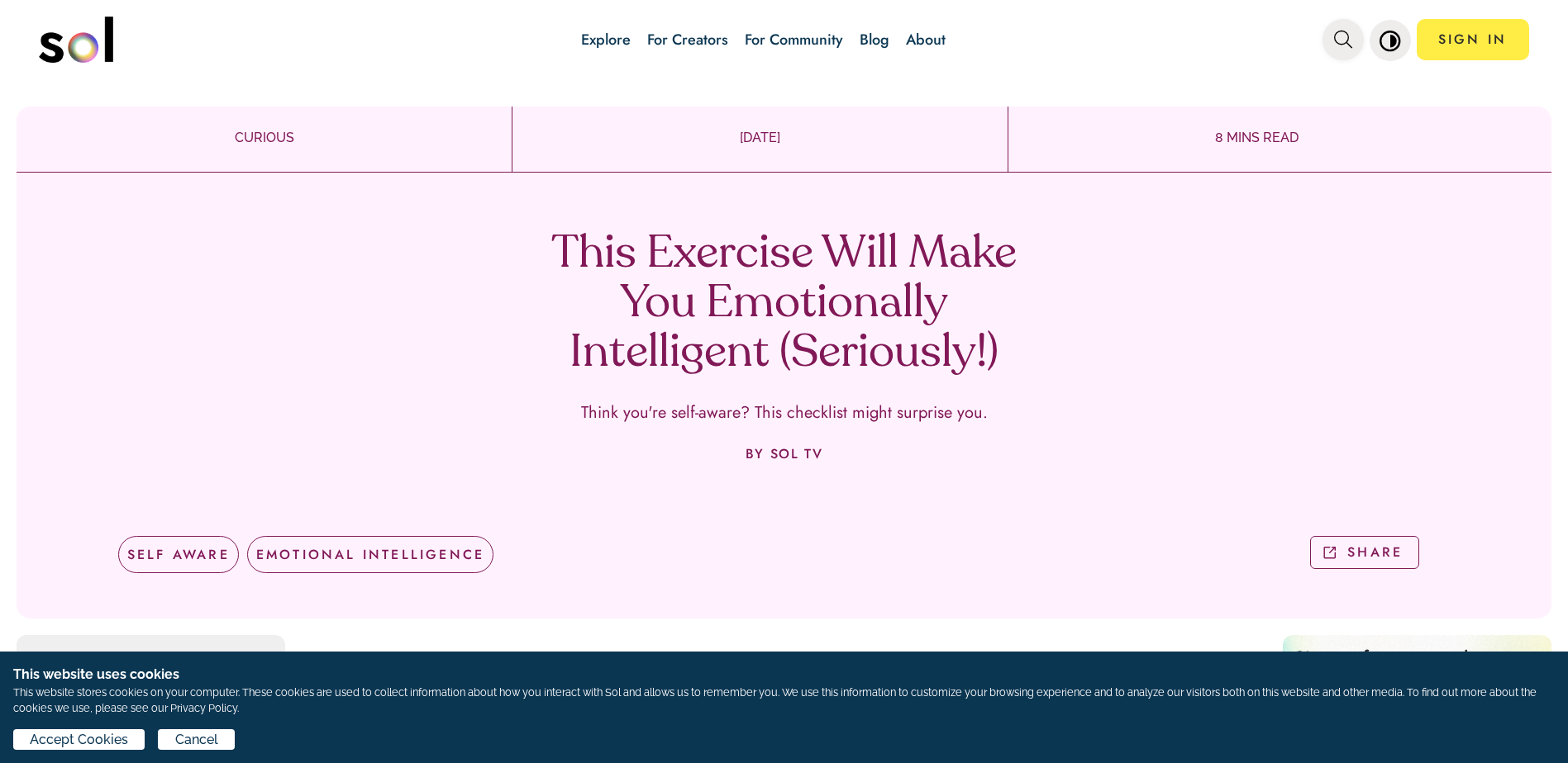
click at [1343, 39] on icon "main navigation" at bounding box center [1343, 39] width 19 height 19
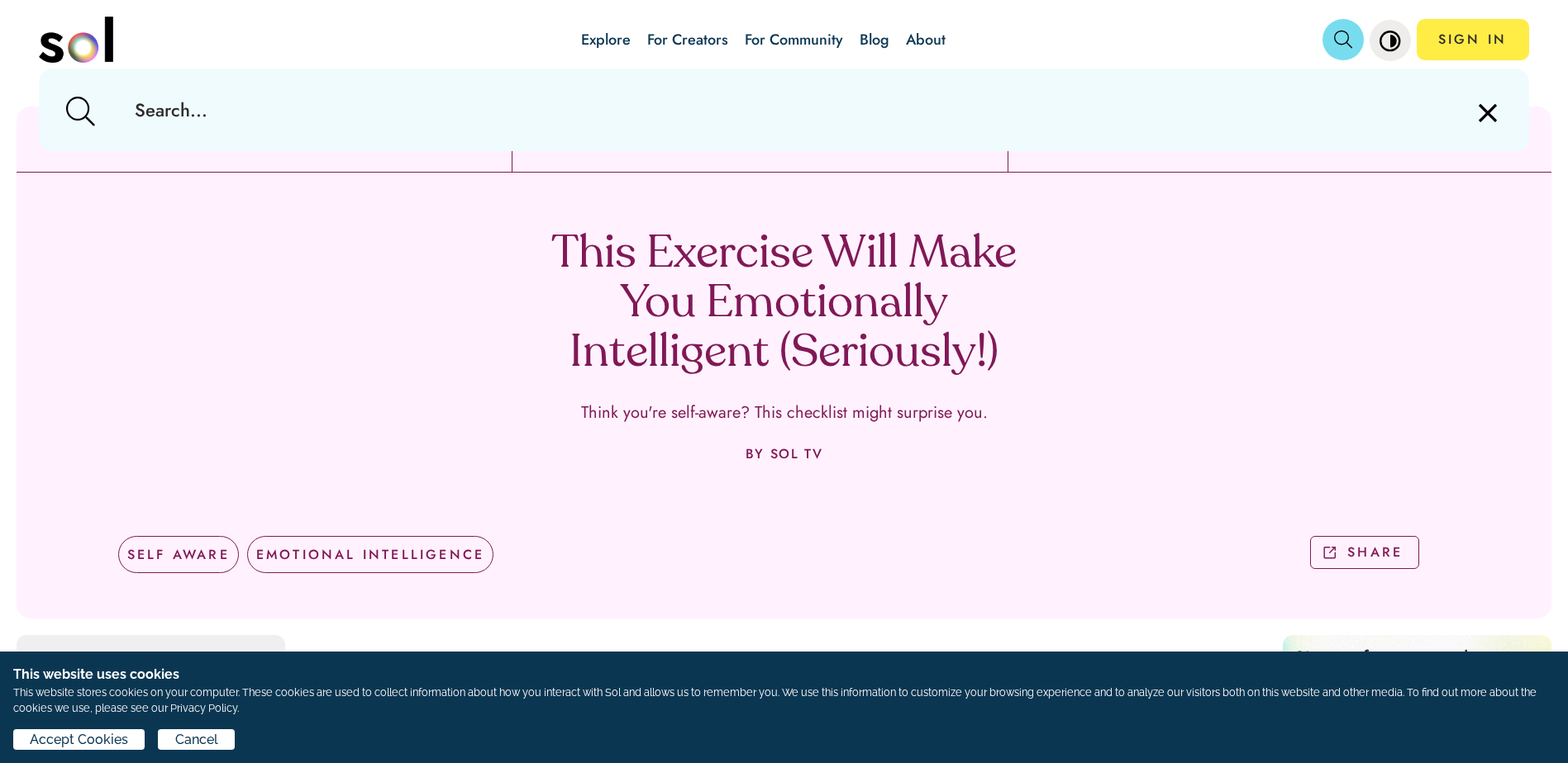
click at [227, 109] on input "text" at bounding box center [785, 110] width 1325 height 82
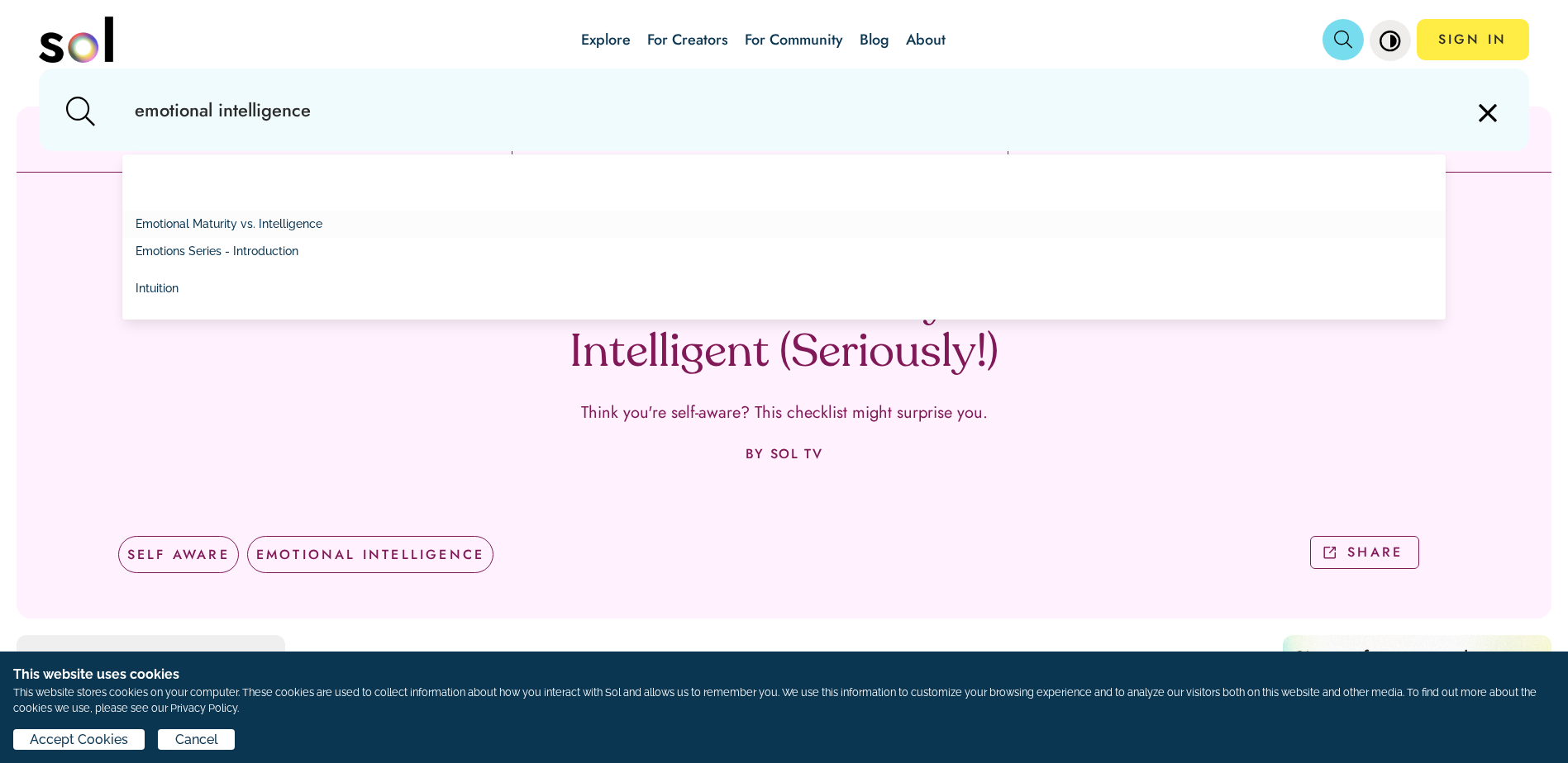
click at [239, 222] on link "Emotional Maturity vs. Intelligence" at bounding box center [784, 225] width 1298 height 18
type input "Emotional Maturity vs. Intelligence"
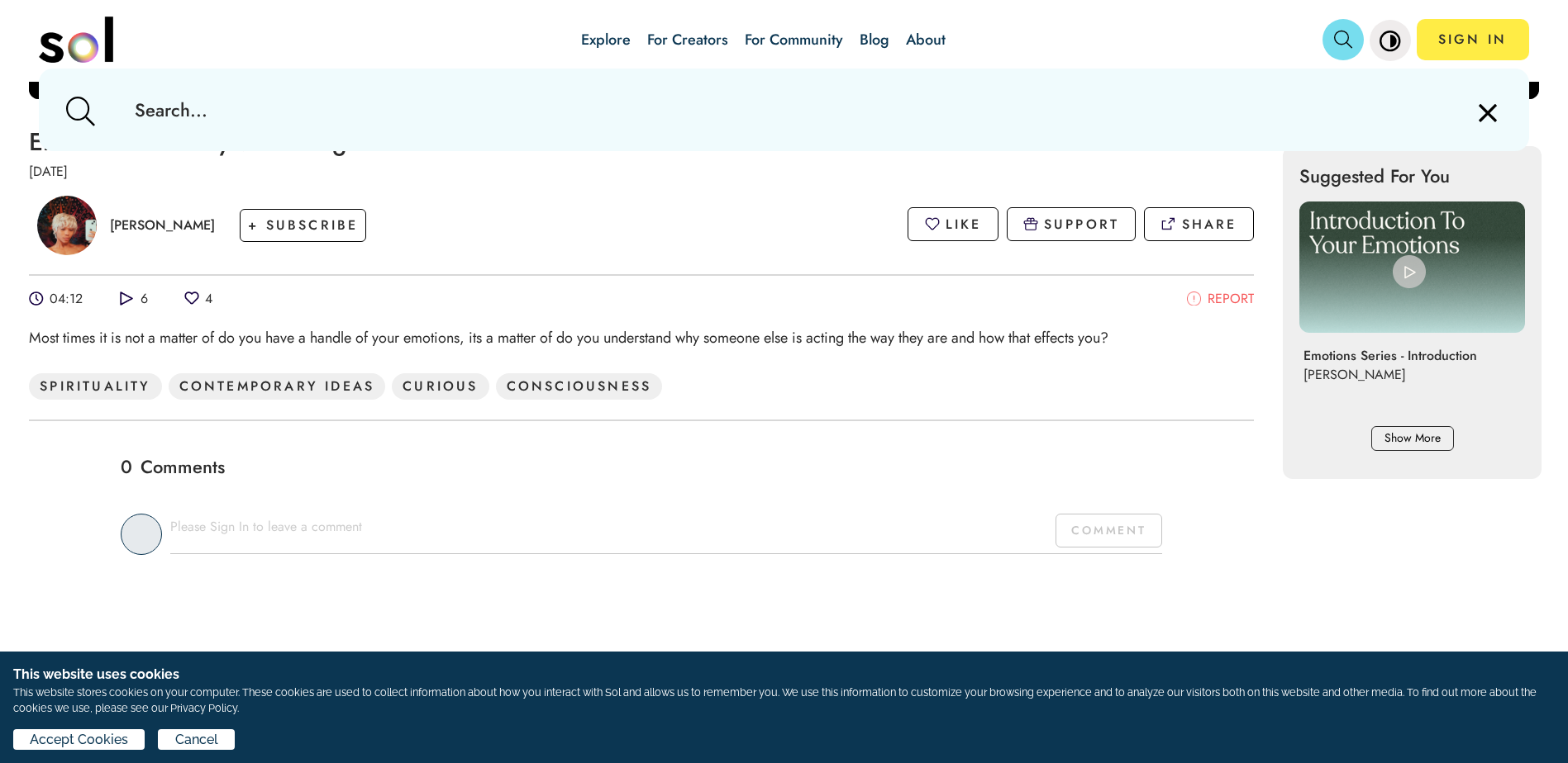
scroll to position [165, 0]
